Goal: Transaction & Acquisition: Purchase product/service

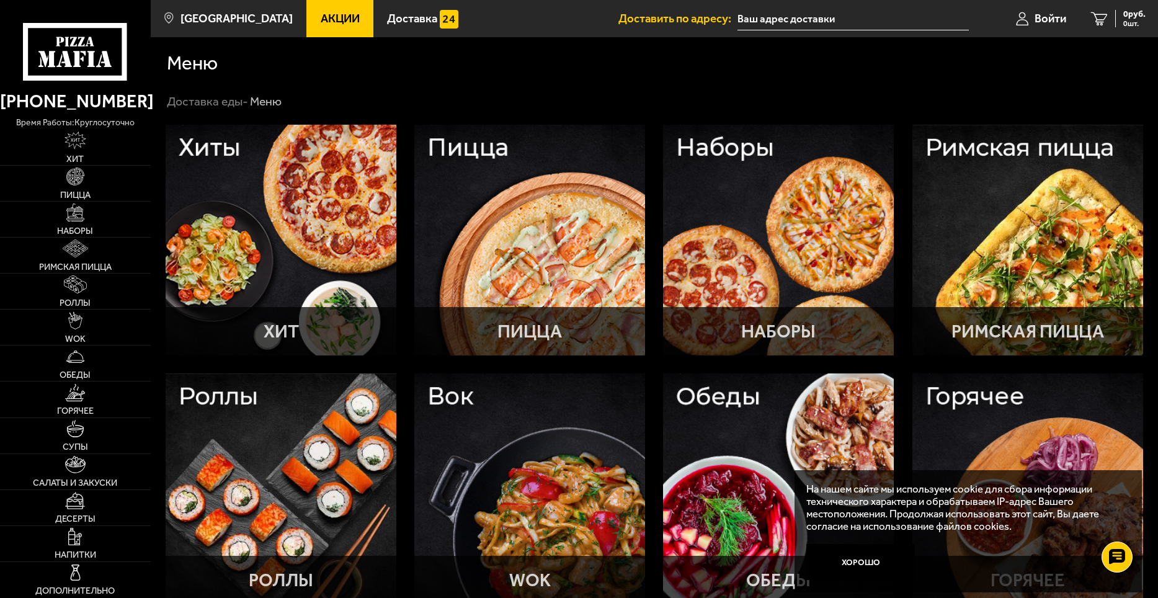
click at [781, 17] on input "text" at bounding box center [853, 18] width 231 height 23
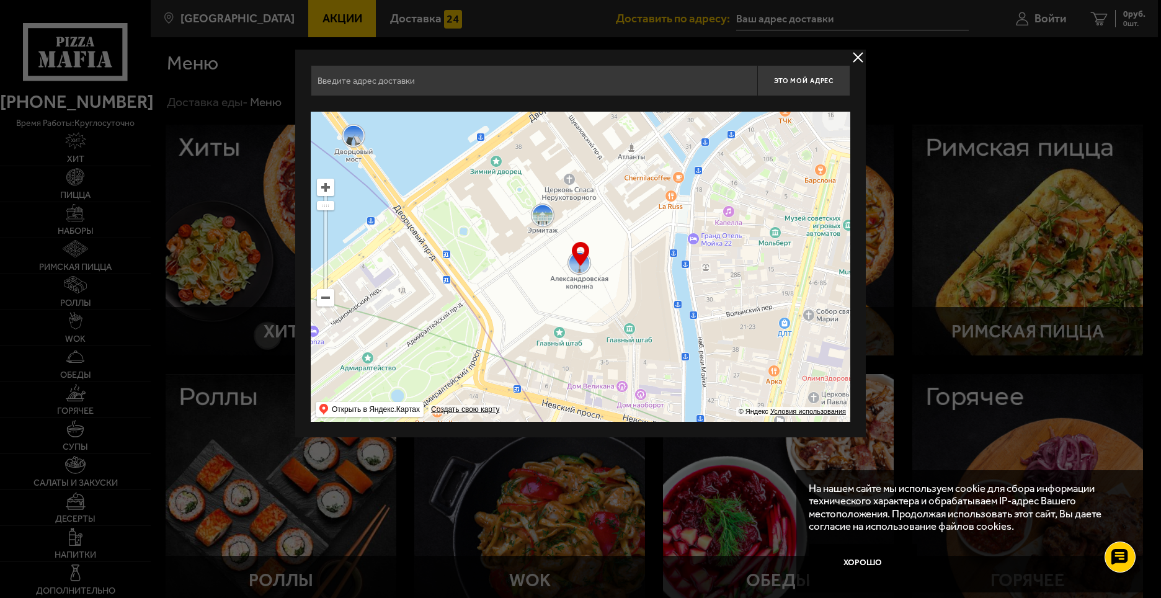
click at [326, 306] on ymaps at bounding box center [325, 297] width 17 height 17
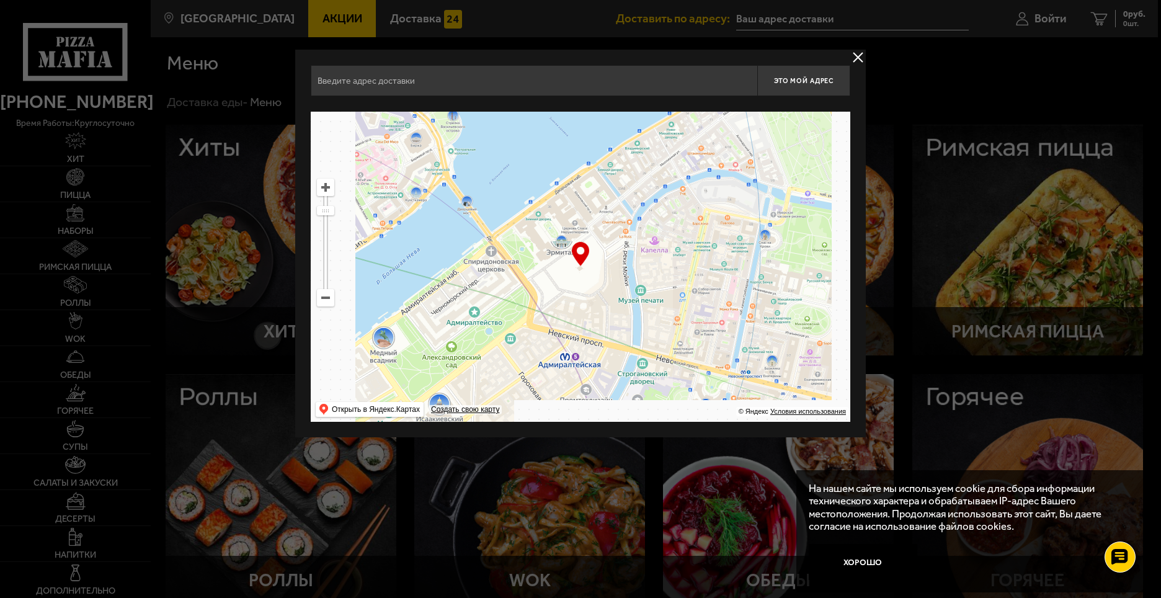
click at [326, 297] on ymaps at bounding box center [326, 298] width 16 height 16
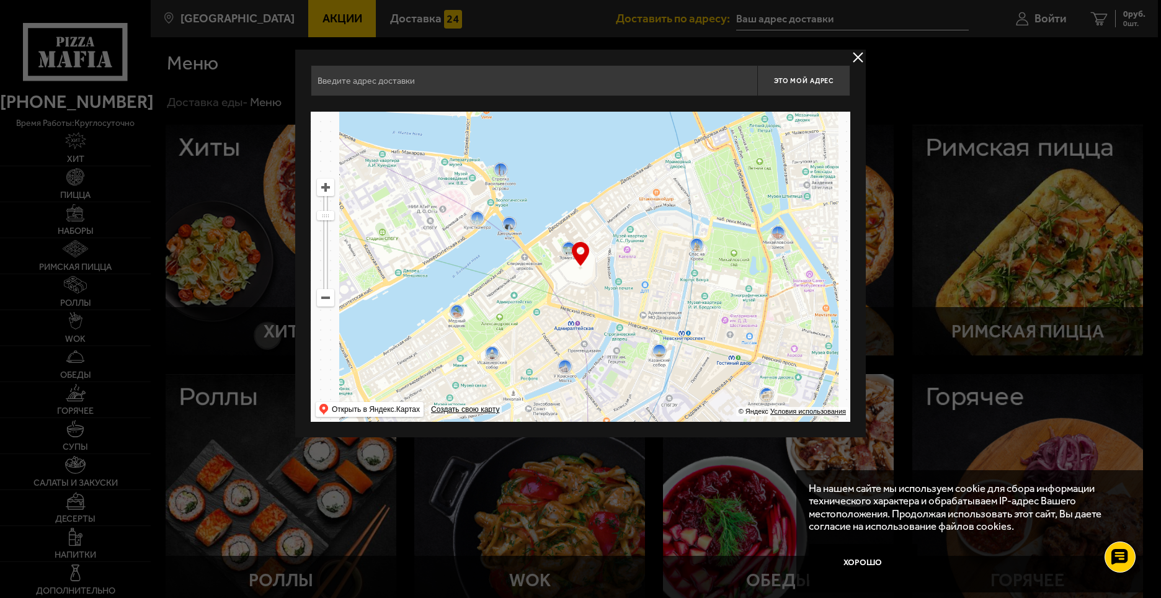
click at [326, 297] on ymaps at bounding box center [326, 298] width 16 height 16
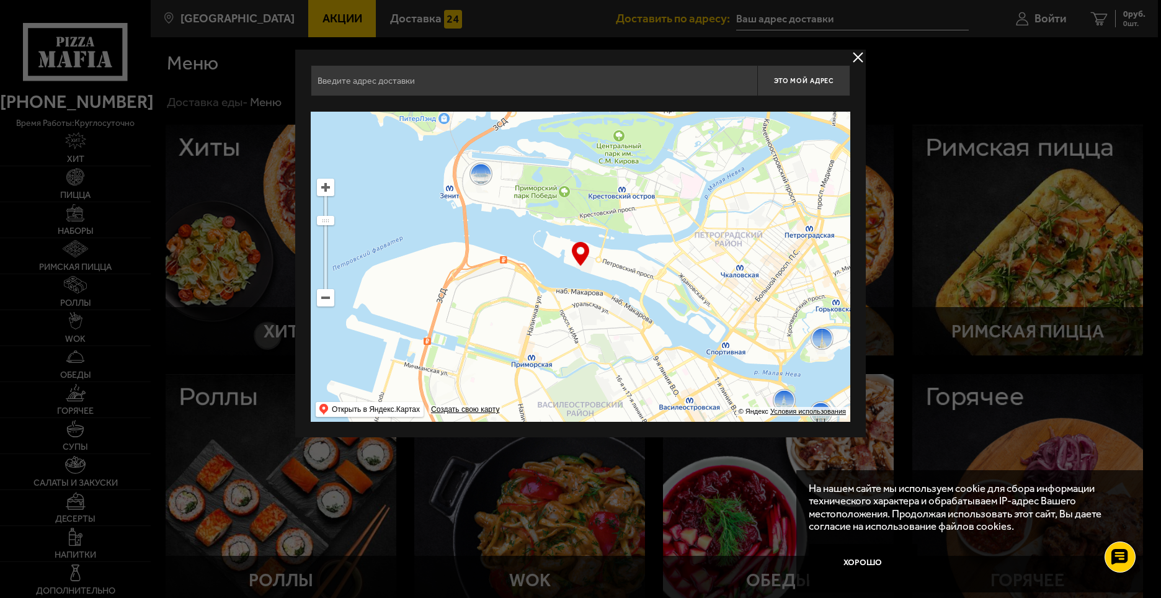
drag, startPoint x: 495, startPoint y: 267, endPoint x: 677, endPoint y: 364, distance: 205.9
click at [677, 364] on ymaps at bounding box center [581, 267] width 540 height 310
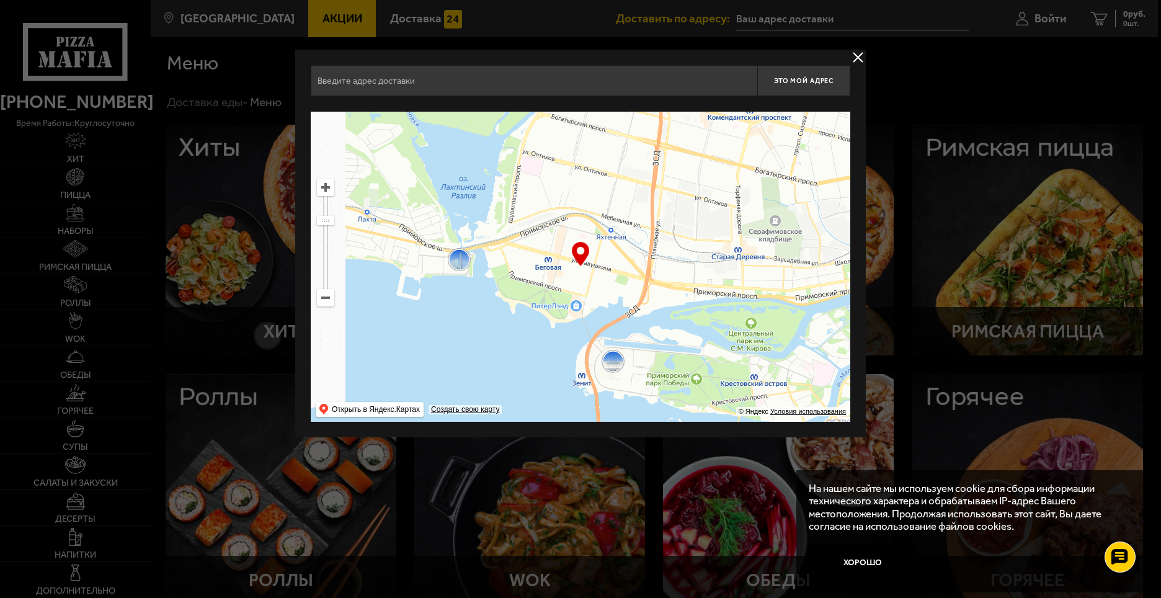
drag, startPoint x: 711, startPoint y: 377, endPoint x: 710, endPoint y: 402, distance: 25.4
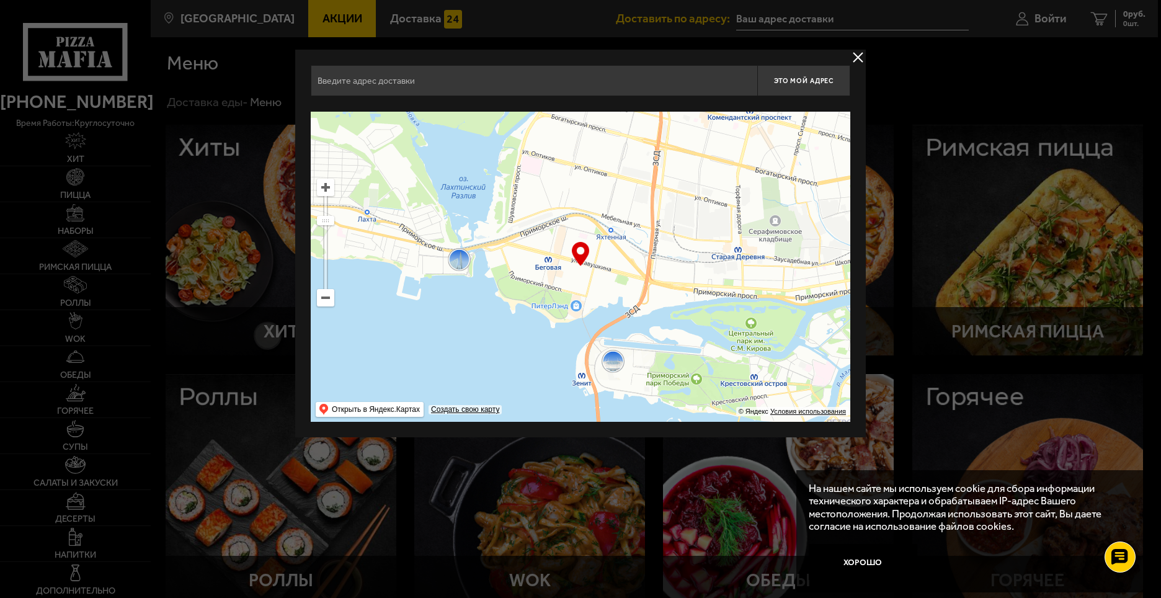
click at [718, 420] on ymaps at bounding box center [581, 267] width 540 height 310
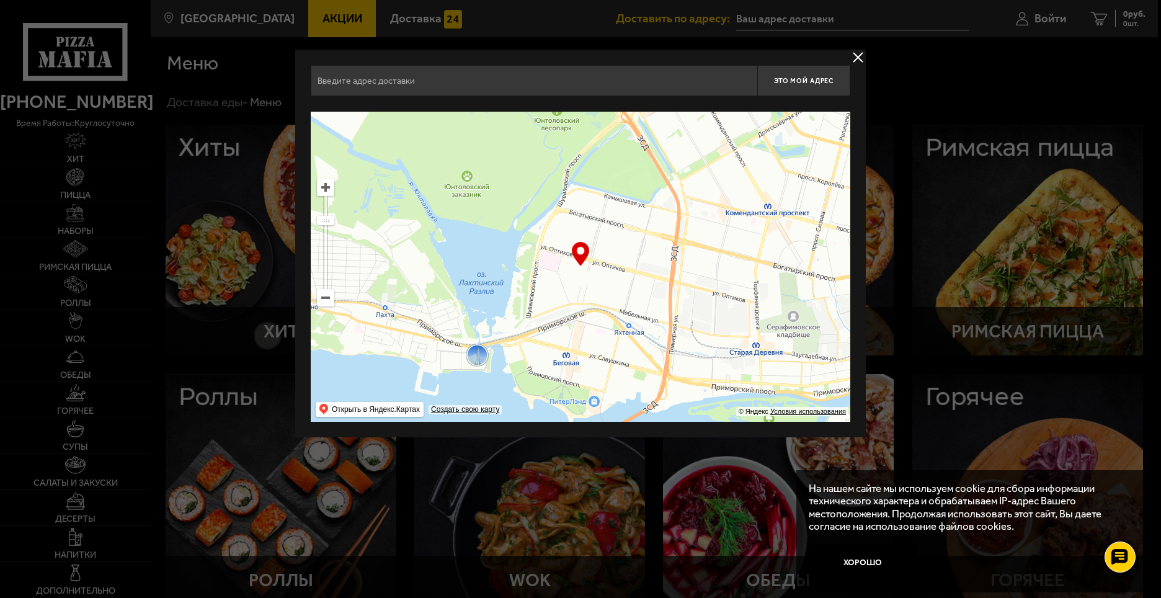
drag, startPoint x: 636, startPoint y: 294, endPoint x: 640, endPoint y: 311, distance: 17.2
click at [648, 316] on ymaps at bounding box center [581, 267] width 540 height 310
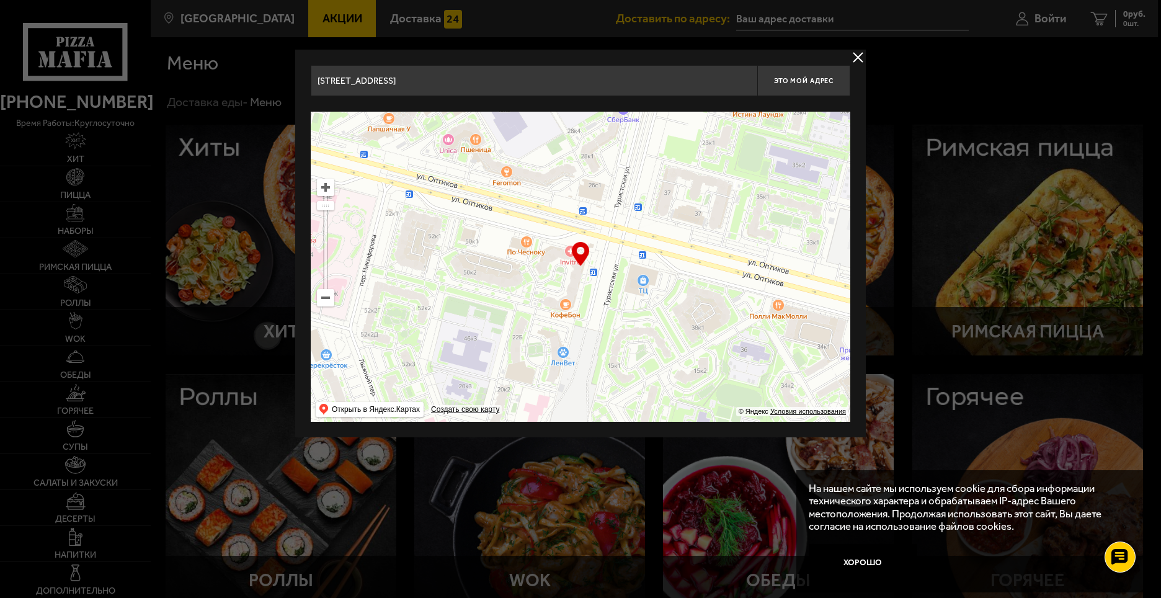
drag, startPoint x: 637, startPoint y: 330, endPoint x: 529, endPoint y: 233, distance: 145.9
click at [530, 232] on ymaps at bounding box center [581, 267] width 540 height 310
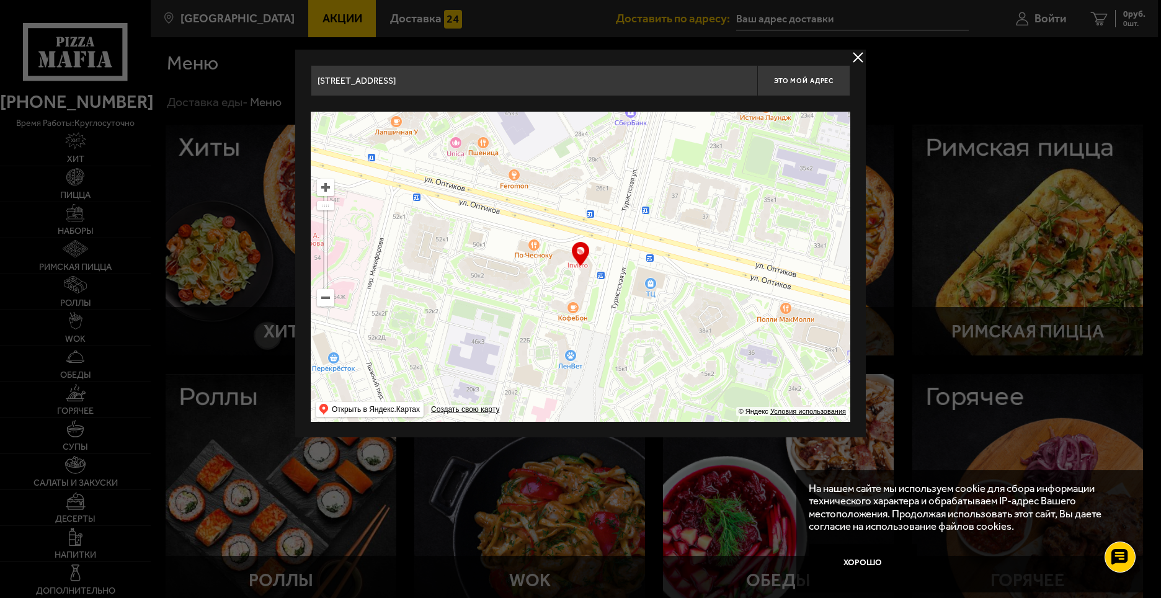
type input "[STREET_ADDRESS]"
click at [324, 189] on ymaps at bounding box center [326, 187] width 16 height 16
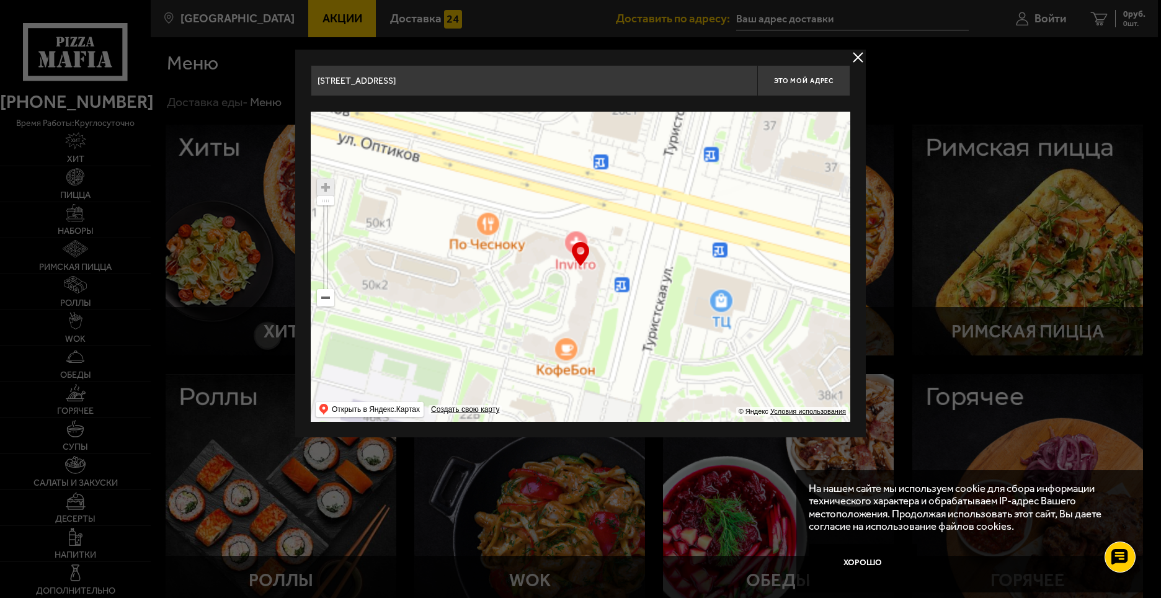
click at [324, 189] on ymaps at bounding box center [326, 187] width 16 height 16
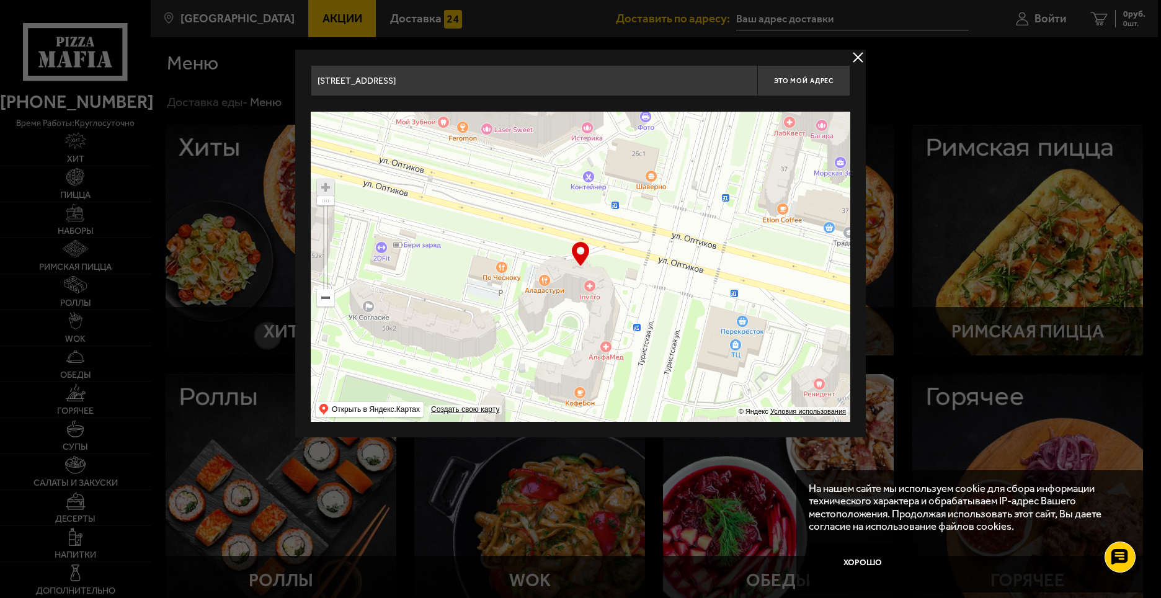
drag, startPoint x: 624, startPoint y: 262, endPoint x: 630, endPoint y: 303, distance: 41.4
click at [638, 305] on ymaps at bounding box center [581, 267] width 540 height 310
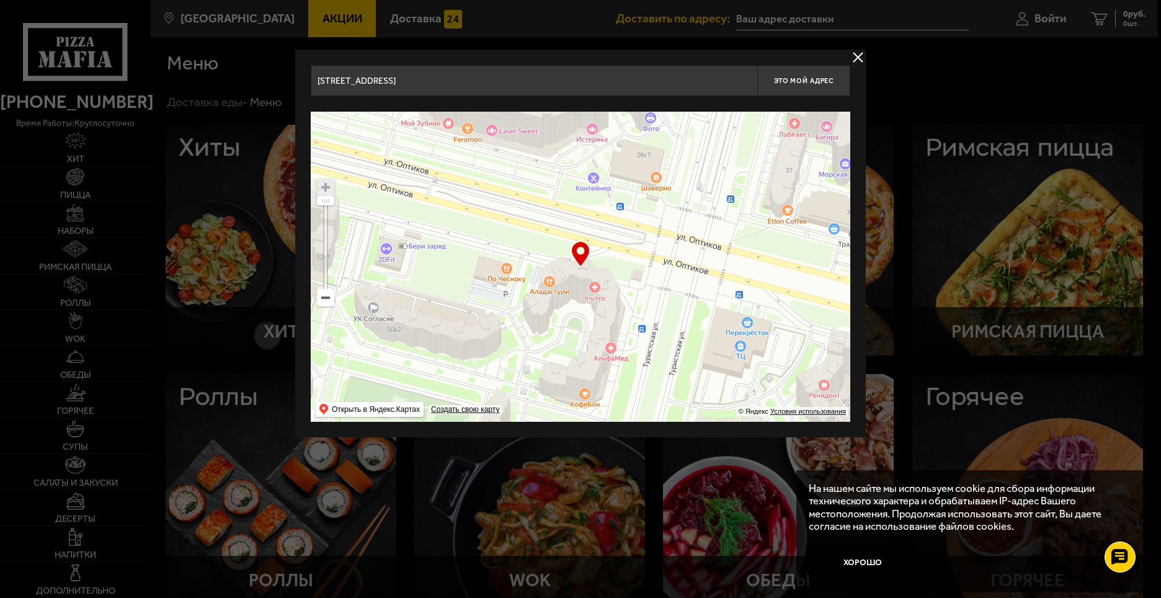
click at [580, 250] on div "… © Яндекс Условия использования Открыть в Яндекс.Картах Создать свою карту" at bounding box center [581, 267] width 540 height 310
click at [589, 274] on ymaps at bounding box center [581, 267] width 540 height 310
click at [800, 83] on span "Это мой адрес" at bounding box center [804, 81] width 60 height 8
type input "[STREET_ADDRESS]"
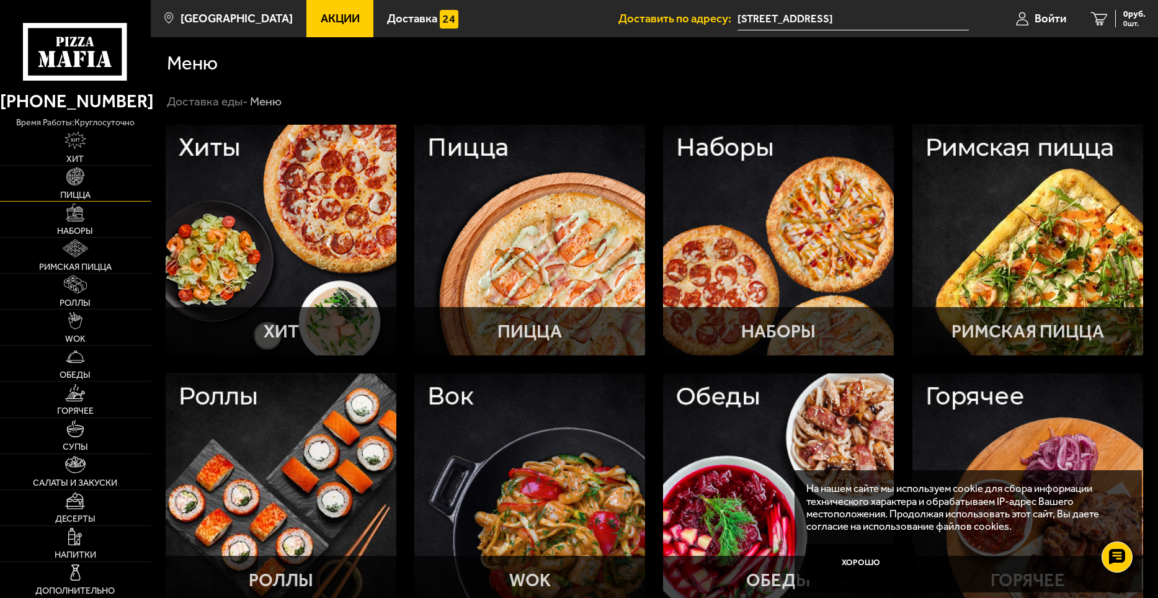
click at [79, 176] on img at bounding box center [75, 177] width 18 height 18
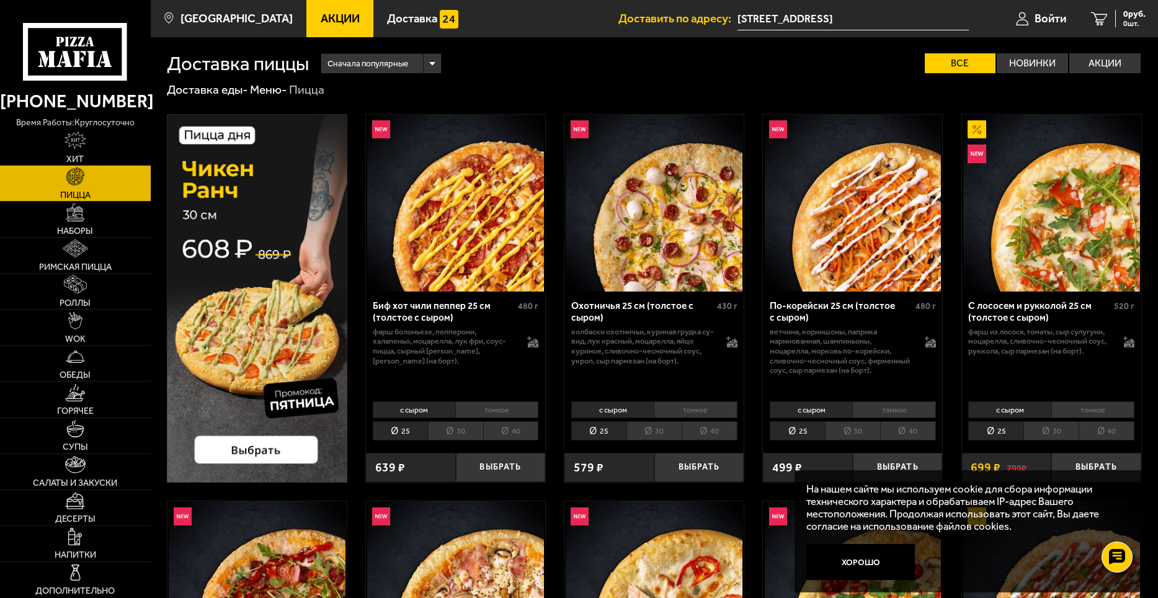
click at [436, 60] on div "Сначала популярные" at bounding box center [380, 63] width 119 height 19
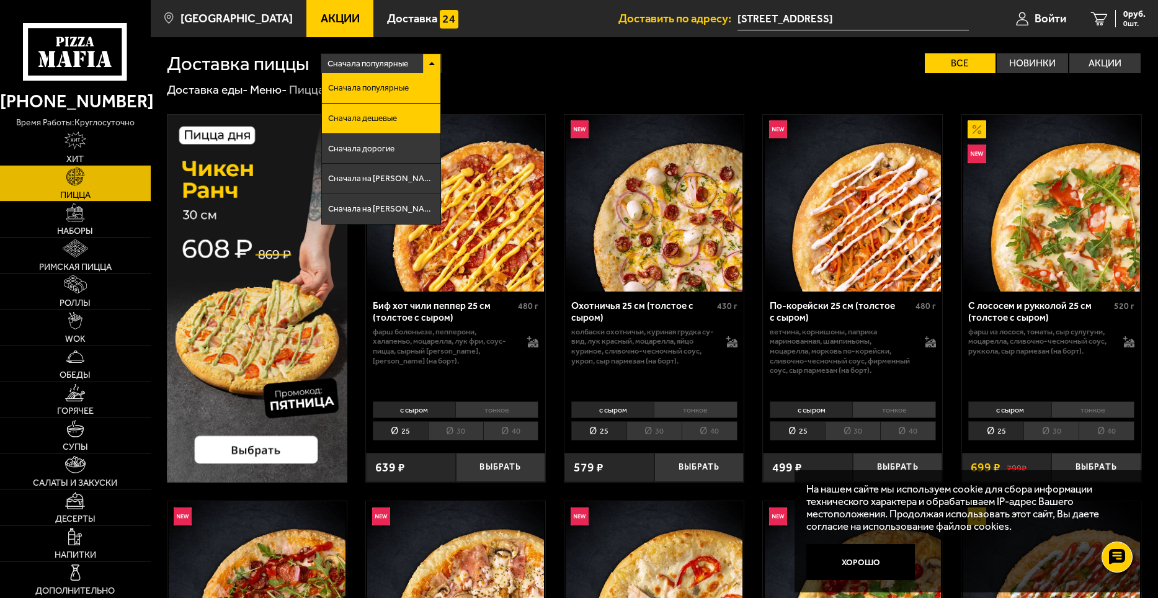
click at [423, 124] on li "Сначала дешевые" at bounding box center [381, 119] width 118 height 30
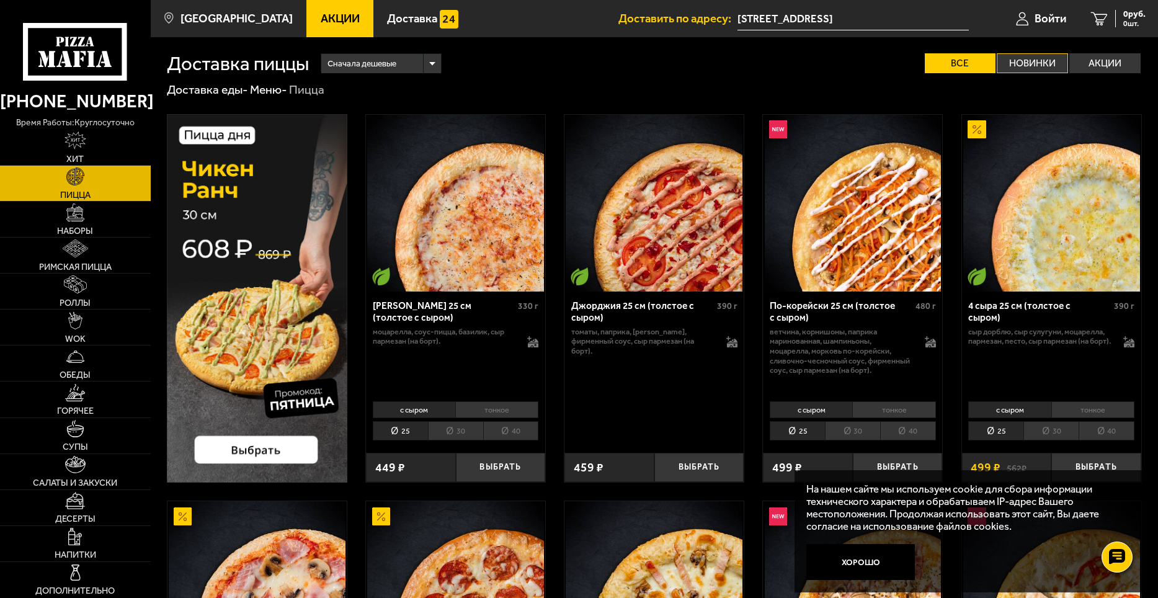
click at [1035, 63] on label "Новинки" at bounding box center [1032, 63] width 71 height 20
click at [0, 0] on input "Новинки" at bounding box center [0, 0] width 0 height 0
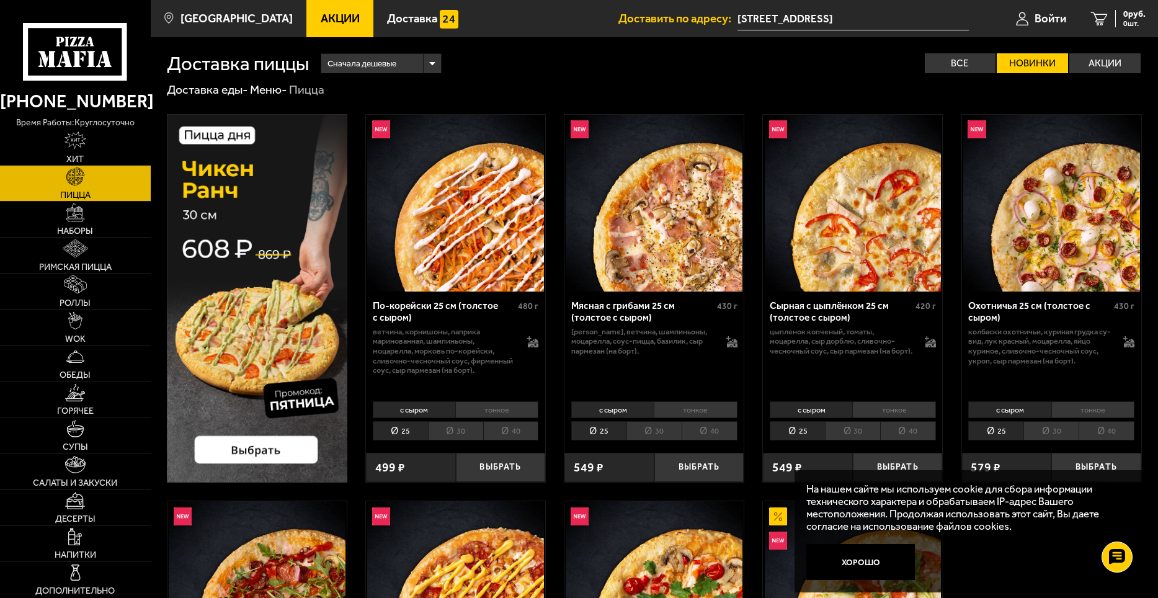
drag, startPoint x: 1104, startPoint y: 60, endPoint x: 1088, endPoint y: 99, distance: 42.9
click at [1104, 60] on label "Акции" at bounding box center [1105, 63] width 71 height 20
click at [0, 0] on input "Акции" at bounding box center [0, 0] width 0 height 0
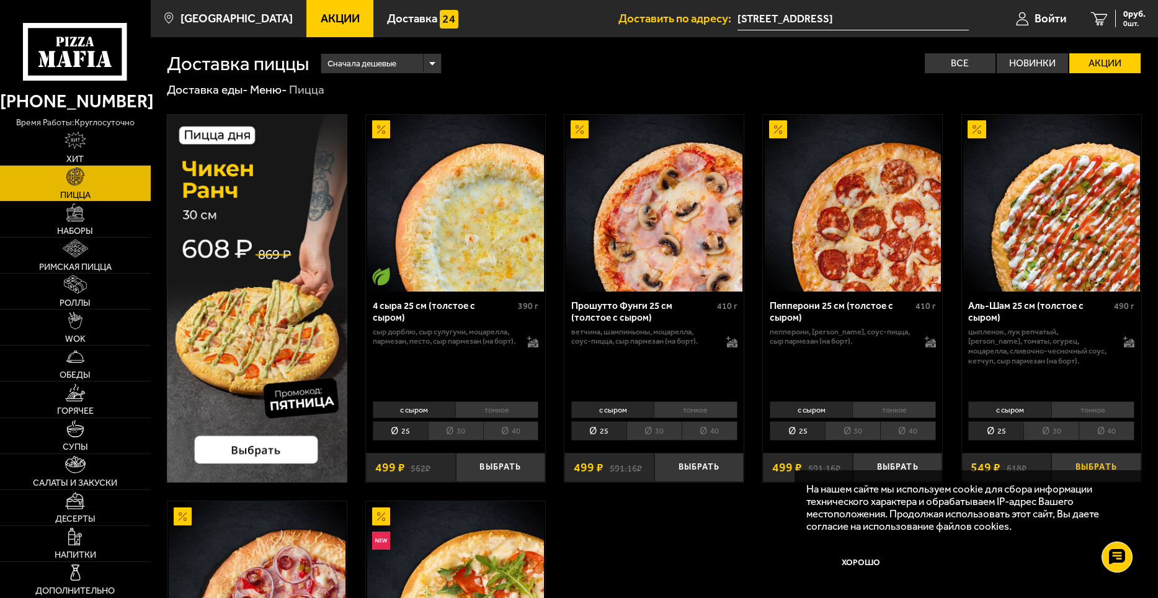
click at [1104, 459] on button "Выбрать" at bounding box center [1097, 468] width 90 height 30
click at [85, 436] on link "Супы" at bounding box center [75, 435] width 151 height 35
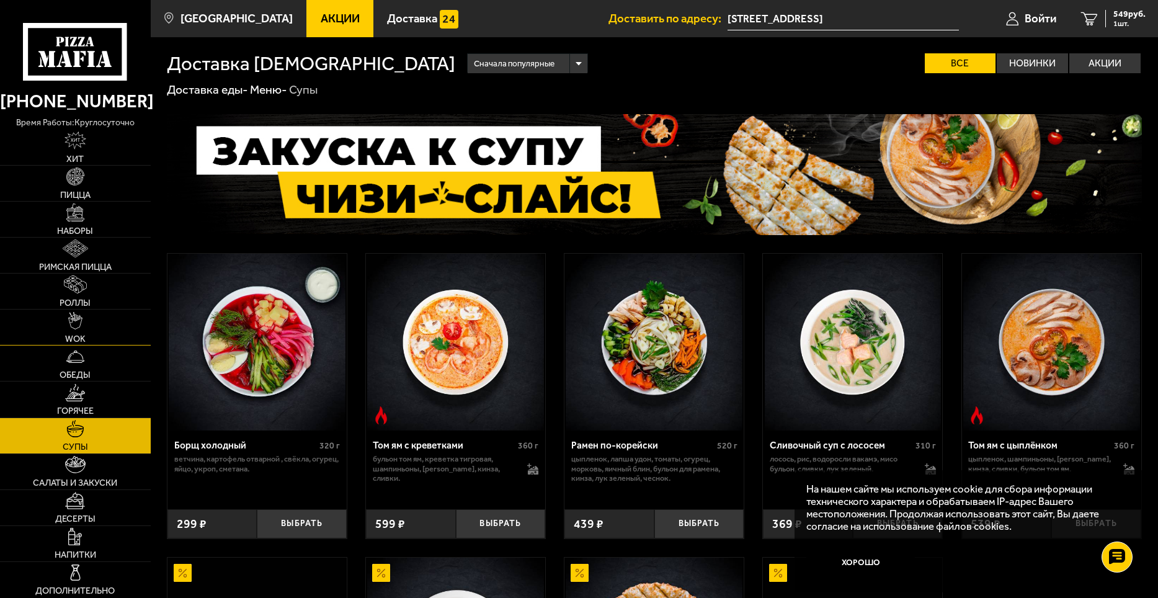
click at [75, 320] on img at bounding box center [75, 321] width 14 height 18
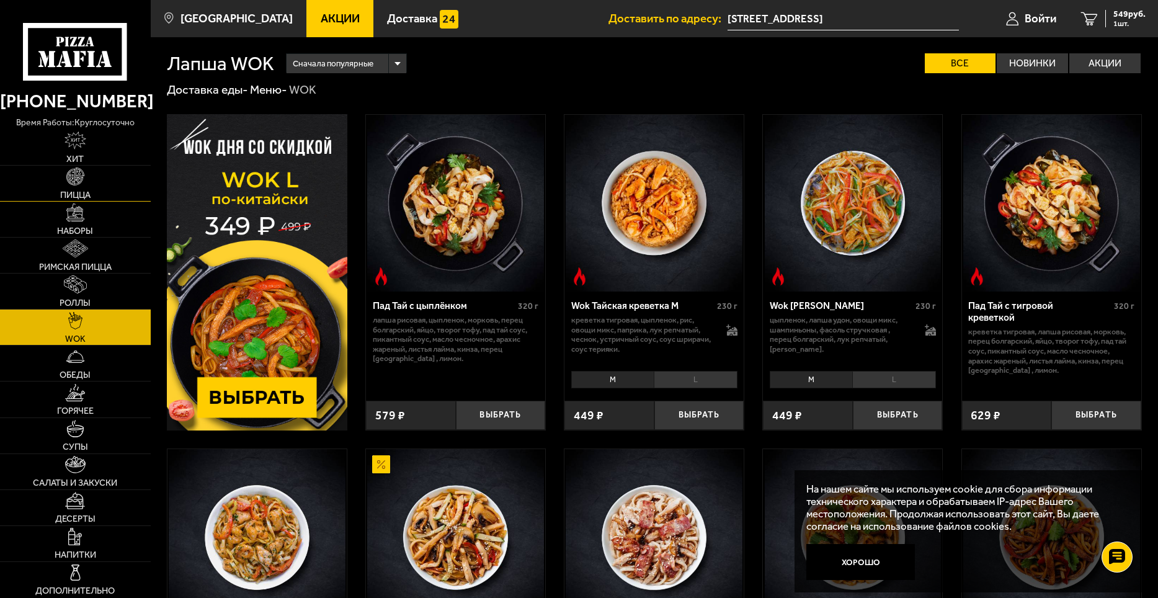
click at [74, 178] on img at bounding box center [75, 177] width 18 height 18
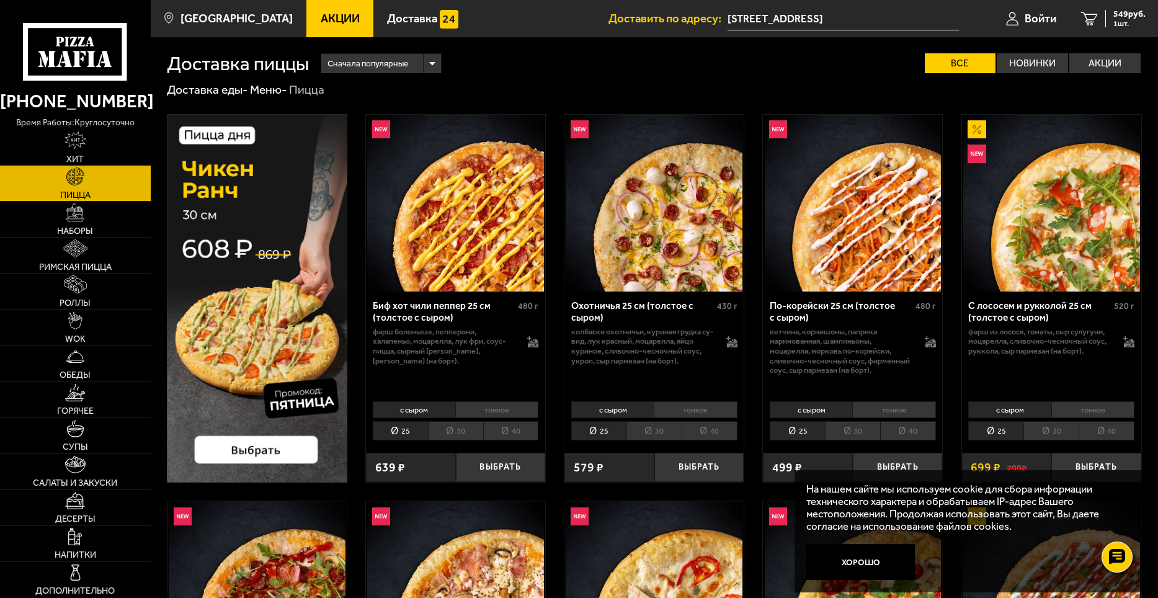
click at [249, 451] on img at bounding box center [257, 298] width 181 height 369
